Goal: Obtain resource: Obtain resource

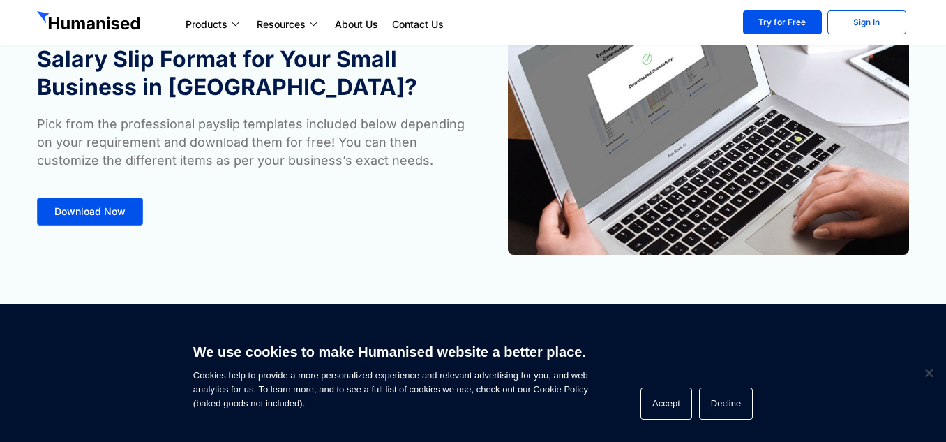
scroll to position [349, 0]
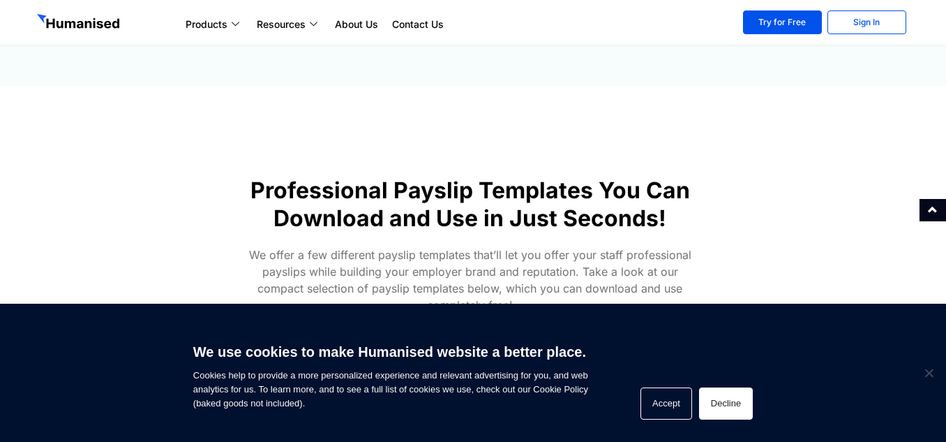
click at [738, 393] on button "Decline" at bounding box center [726, 403] width 54 height 32
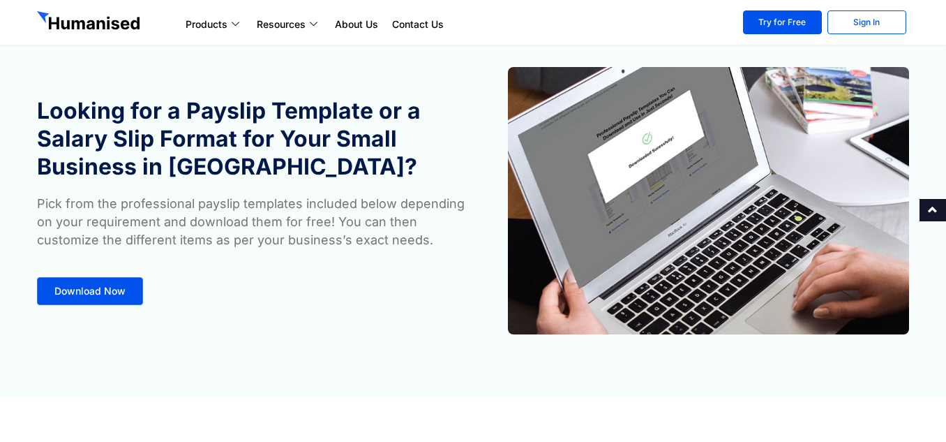
scroll to position [0, 0]
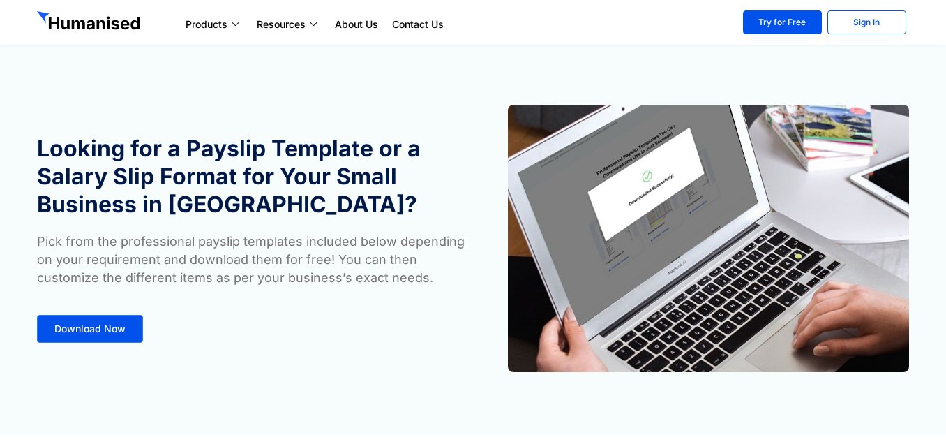
drag, startPoint x: 0, startPoint y: 0, endPoint x: 114, endPoint y: 11, distance: 115.0
click at [159, 87] on section "Looking for a Payslip Template or a Salary Slip Format for Your Small Business …" at bounding box center [473, 217] width 946 height 435
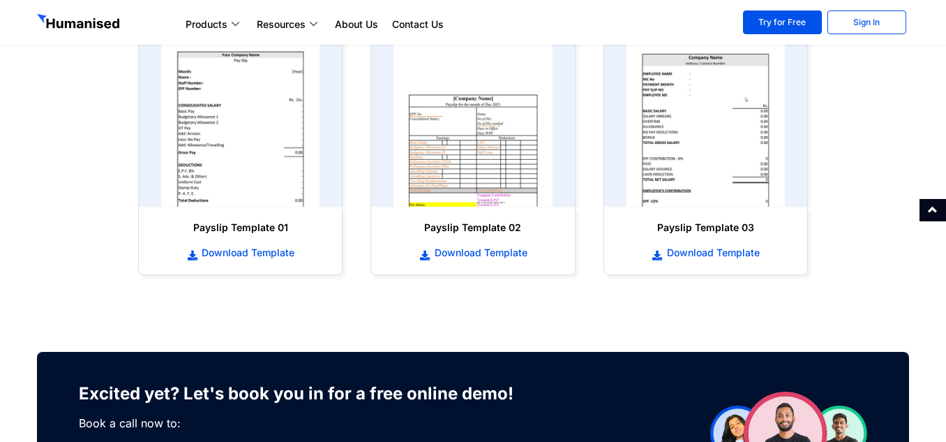
scroll to position [698, 0]
